Goal: Navigation & Orientation: Find specific page/section

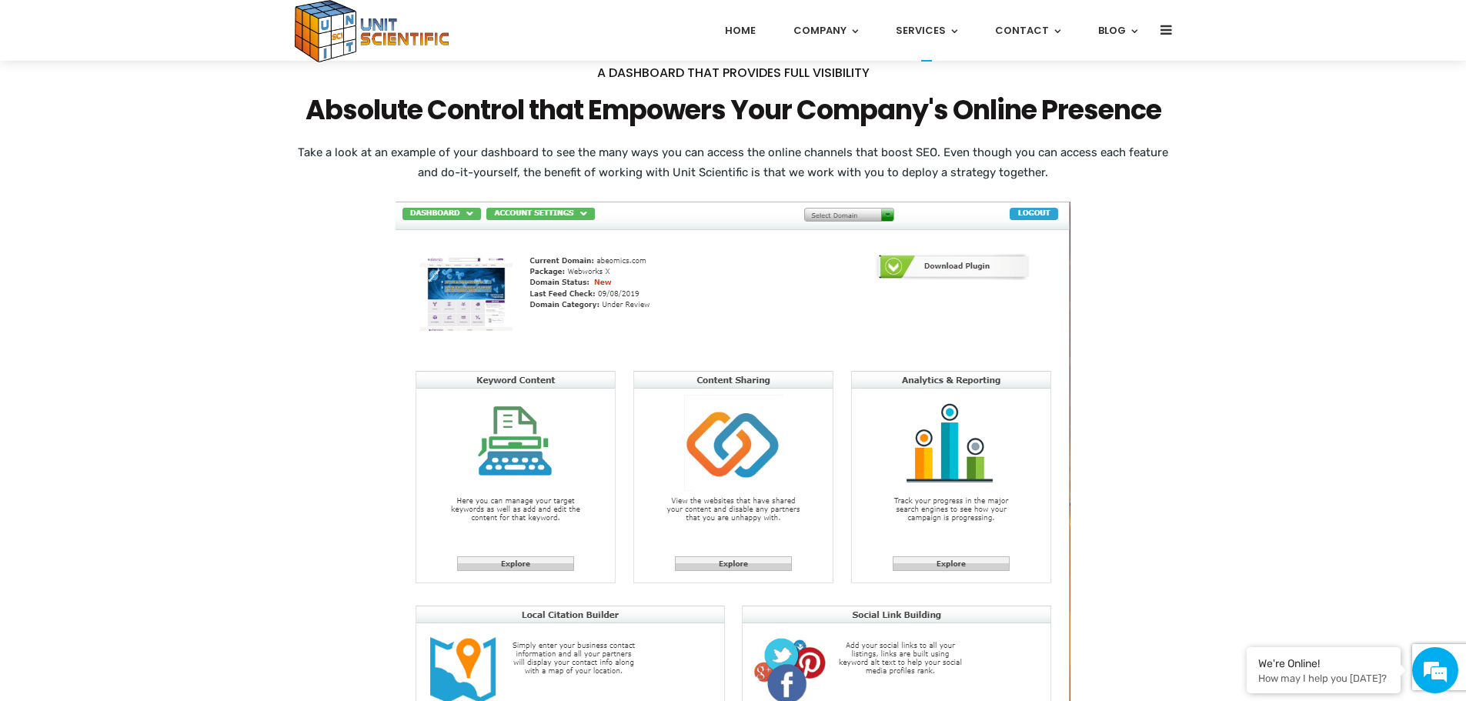
scroll to position [1846, 0]
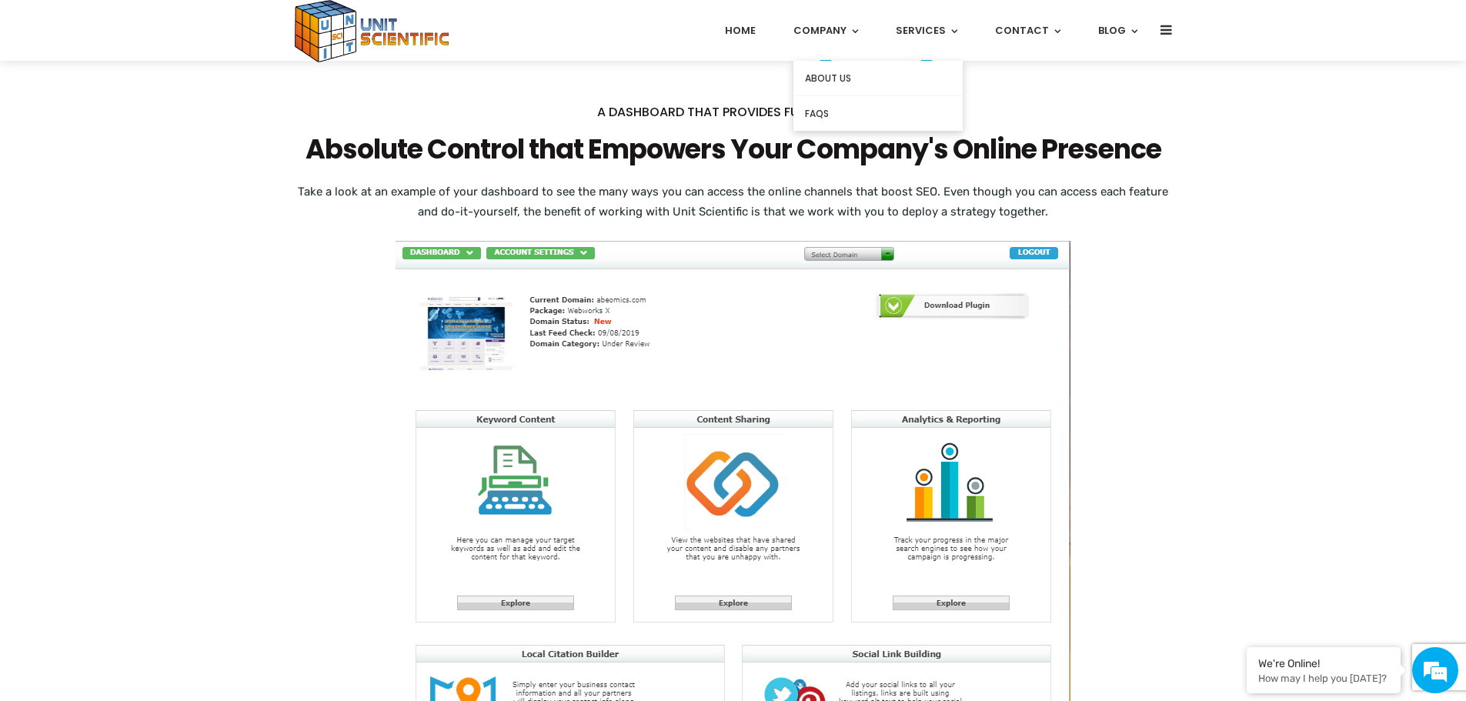
click at [849, 81] on link "About Us" at bounding box center [877, 78] width 169 height 35
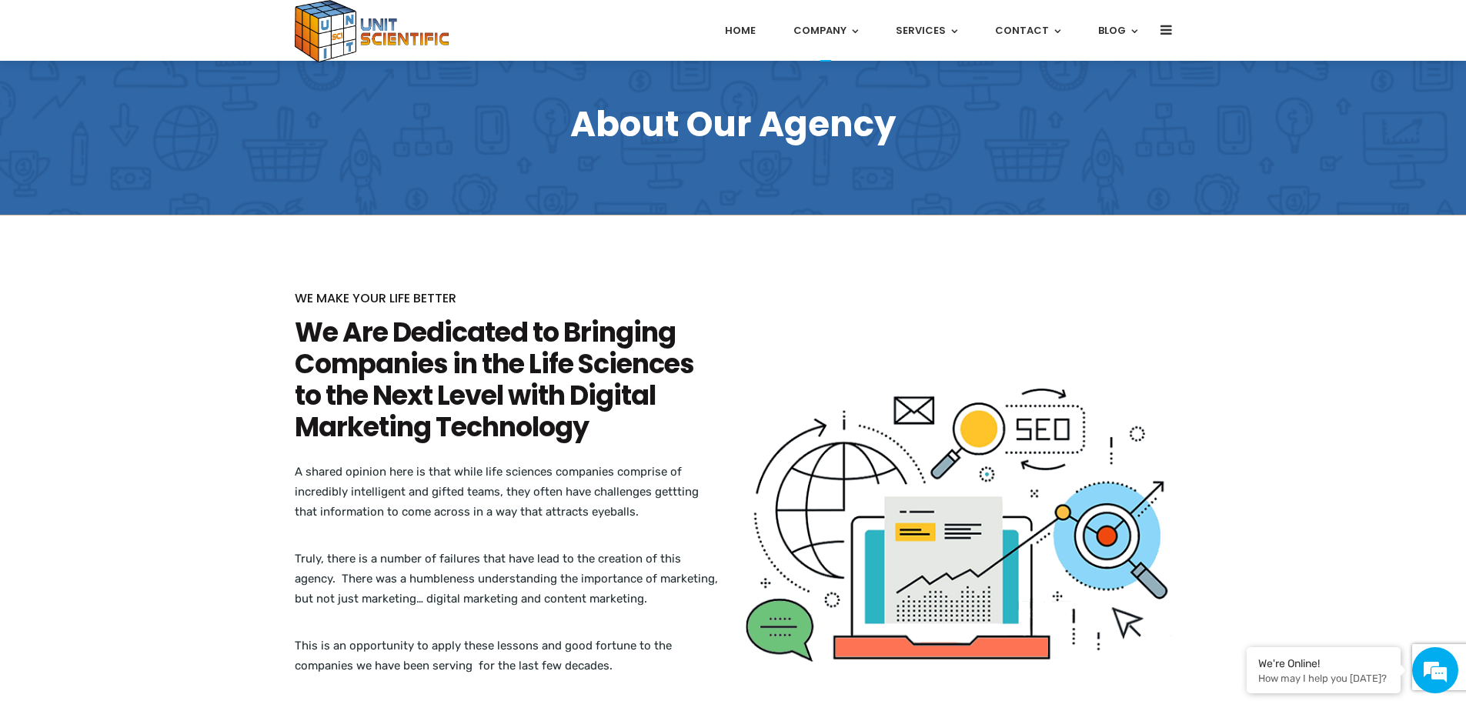
scroll to position [77, 0]
